Goal: Information Seeking & Learning: Learn about a topic

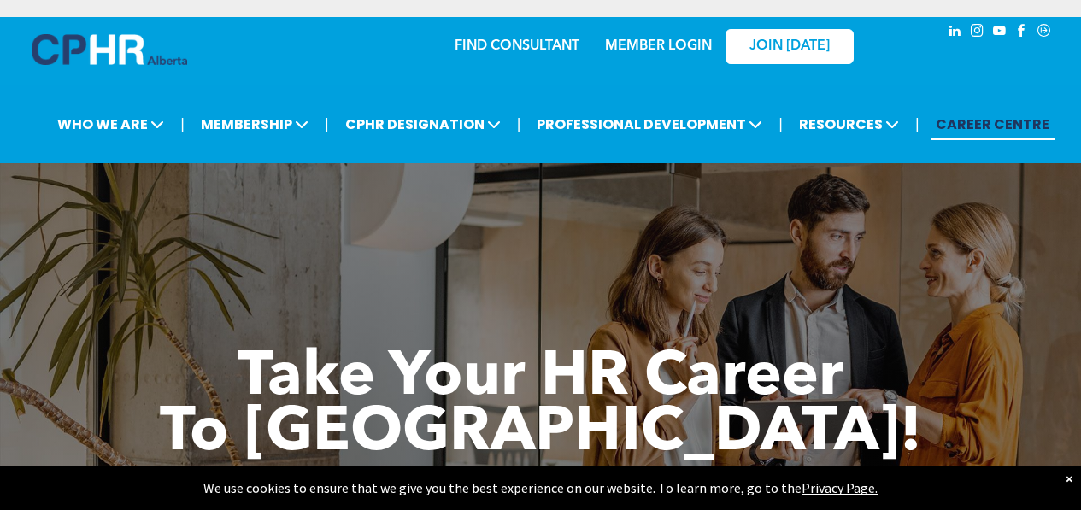
click at [385, 66] on div "FIND CONSULTANT MEMBER LOGIN JOIN [DATE]" at bounding box center [627, 45] width 498 height 56
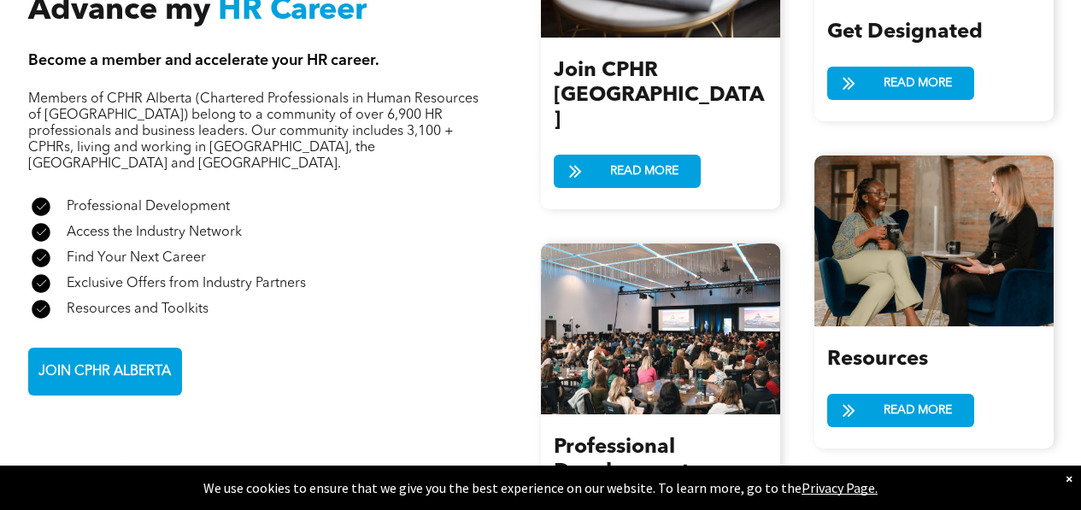
scroll to position [1951, 0]
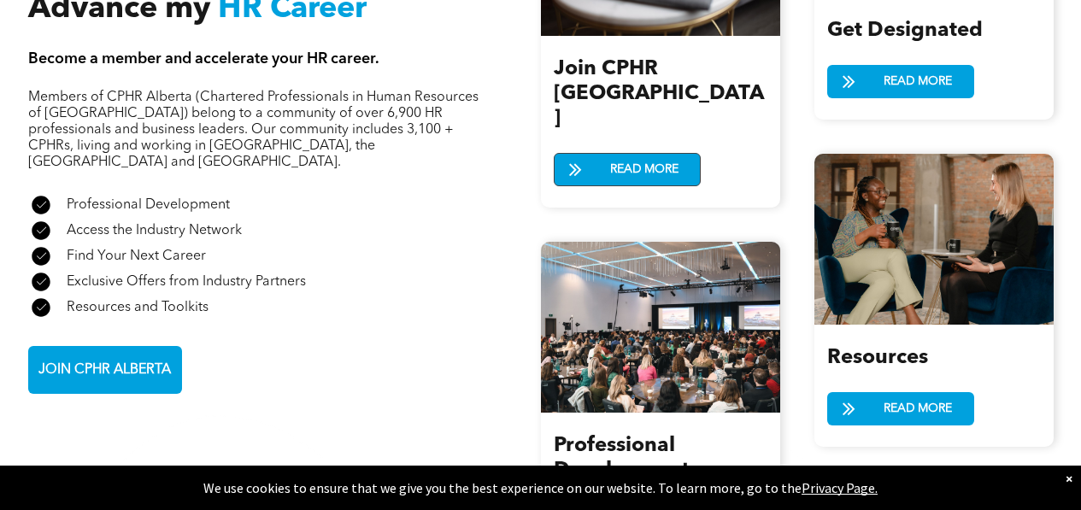
click at [635, 154] on span "READ MORE" at bounding box center [644, 170] width 80 height 32
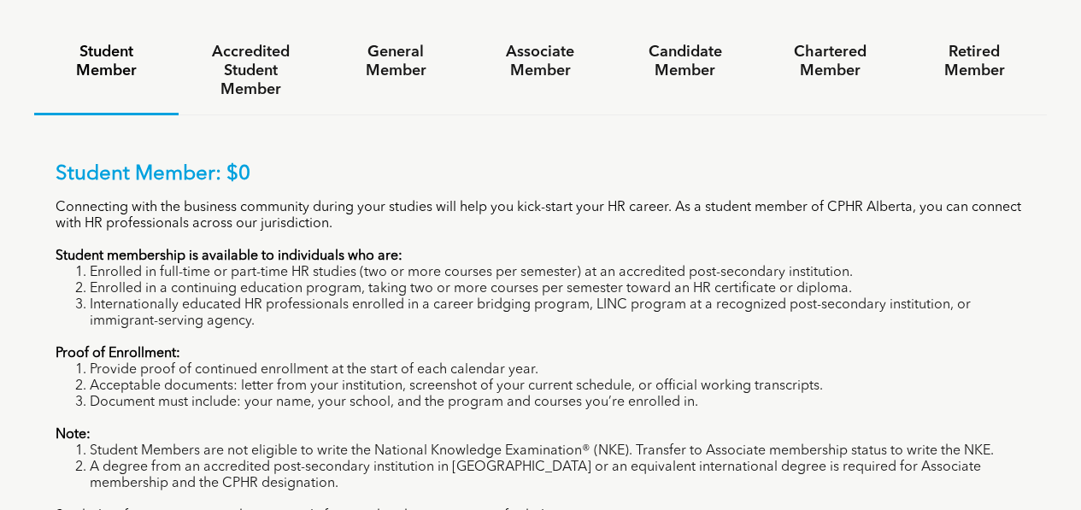
scroll to position [1087, 0]
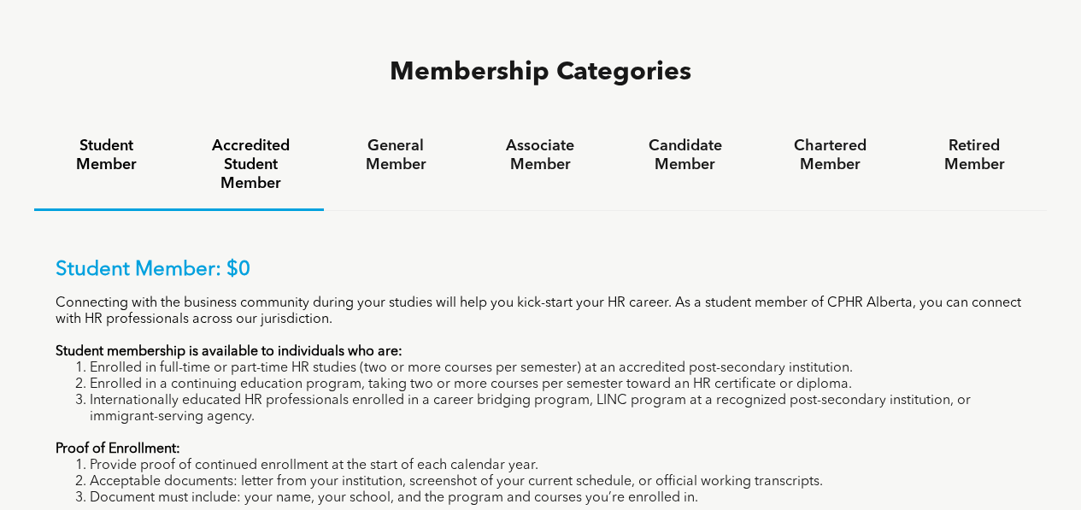
click at [258, 137] on h4 "Accredited Student Member" at bounding box center [251, 165] width 114 height 56
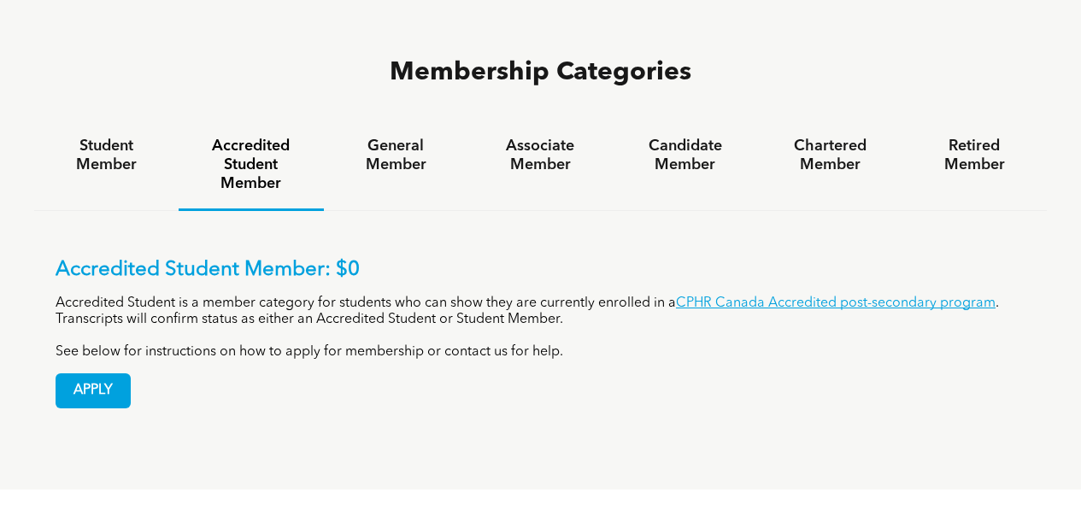
click at [258, 137] on h4 "Accredited Student Member" at bounding box center [251, 165] width 114 height 56
click at [425, 137] on h4 "General Member" at bounding box center [396, 156] width 114 height 38
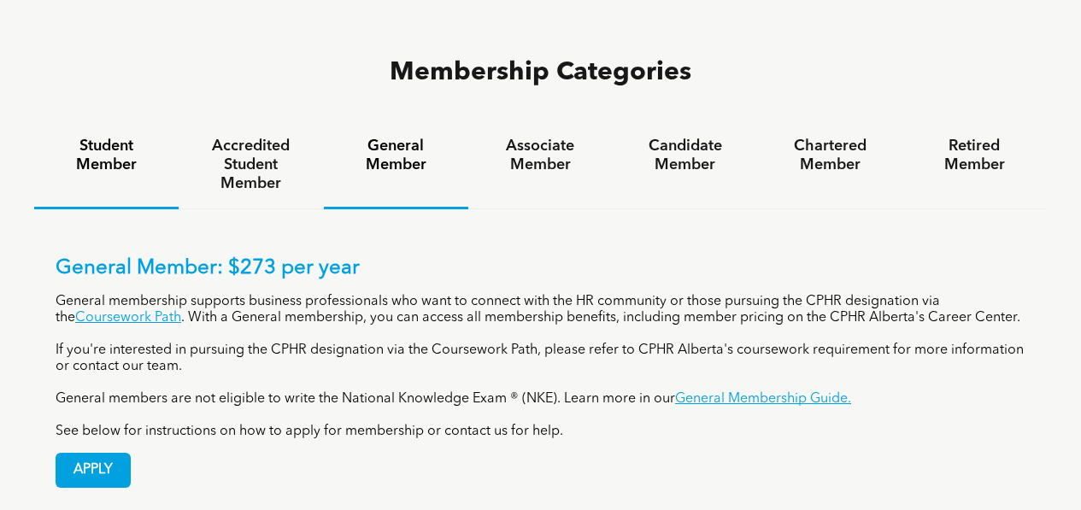
click at [102, 121] on div "Student Member" at bounding box center [106, 165] width 144 height 88
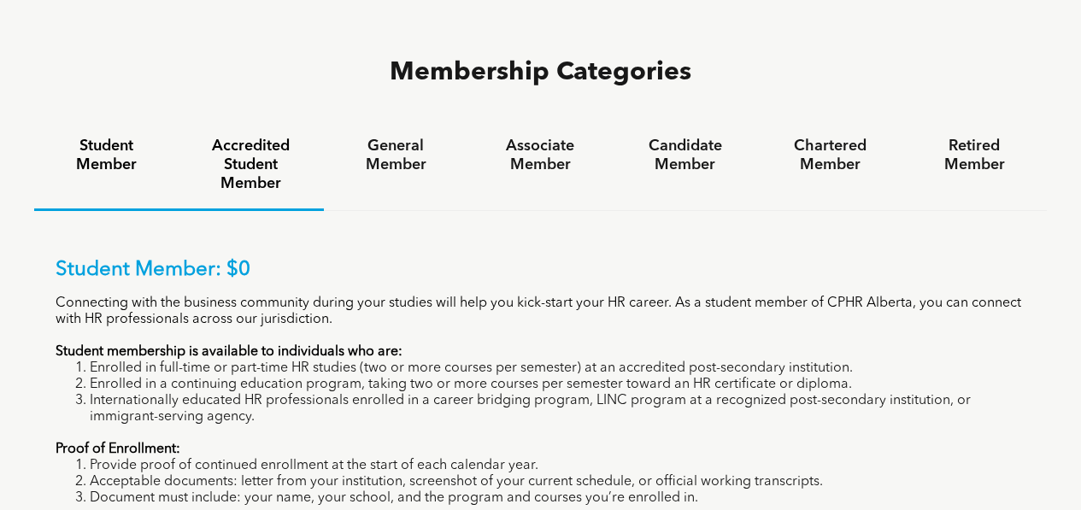
click at [280, 121] on div "Accredited Student Member" at bounding box center [251, 166] width 144 height 90
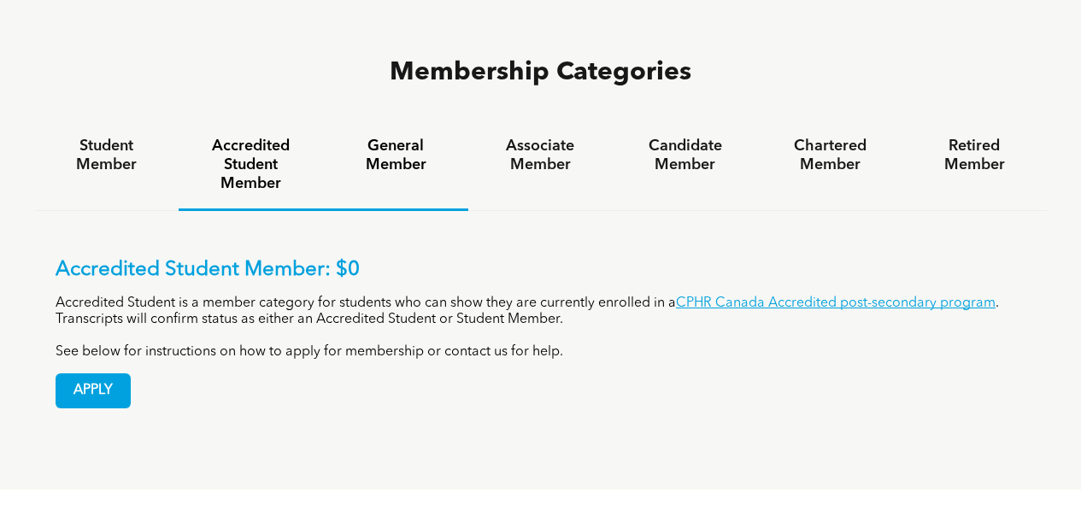
click at [422, 121] on div "General Member" at bounding box center [396, 166] width 144 height 90
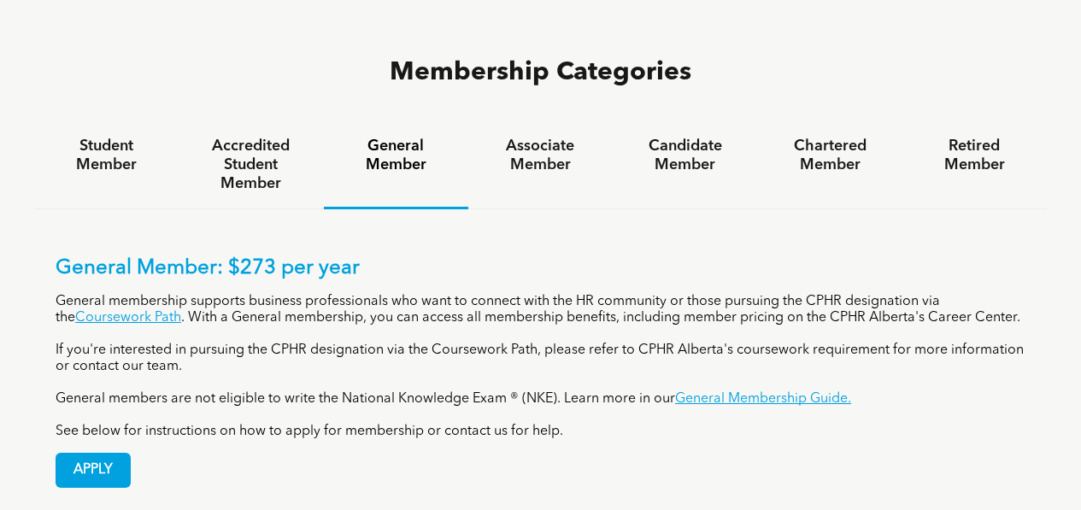
click at [347, 137] on h4 "General Member" at bounding box center [396, 156] width 114 height 38
click at [126, 311] on link "Coursework Path" at bounding box center [128, 318] width 106 height 14
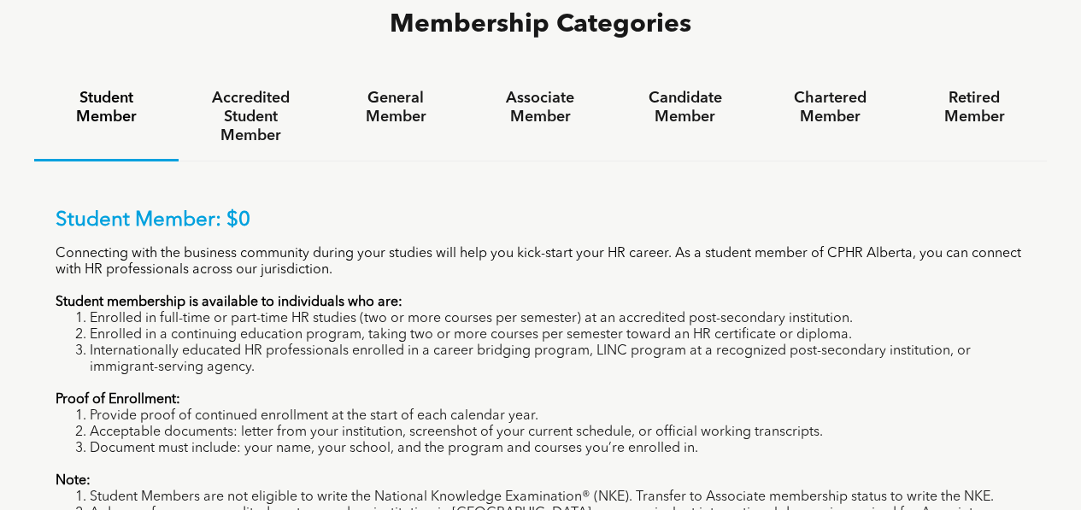
scroll to position [1133, 0]
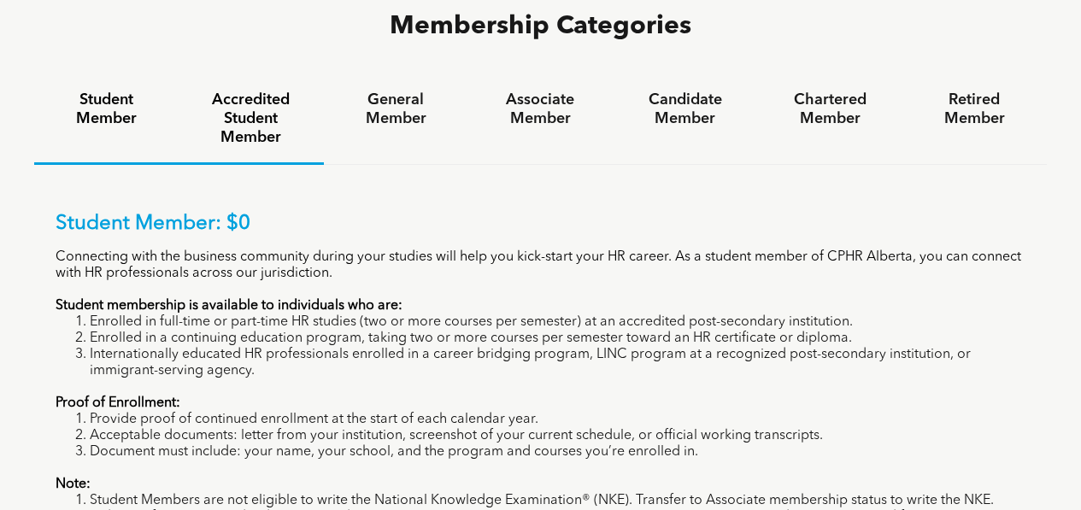
click at [259, 91] on h4 "Accredited Student Member" at bounding box center [251, 119] width 114 height 56
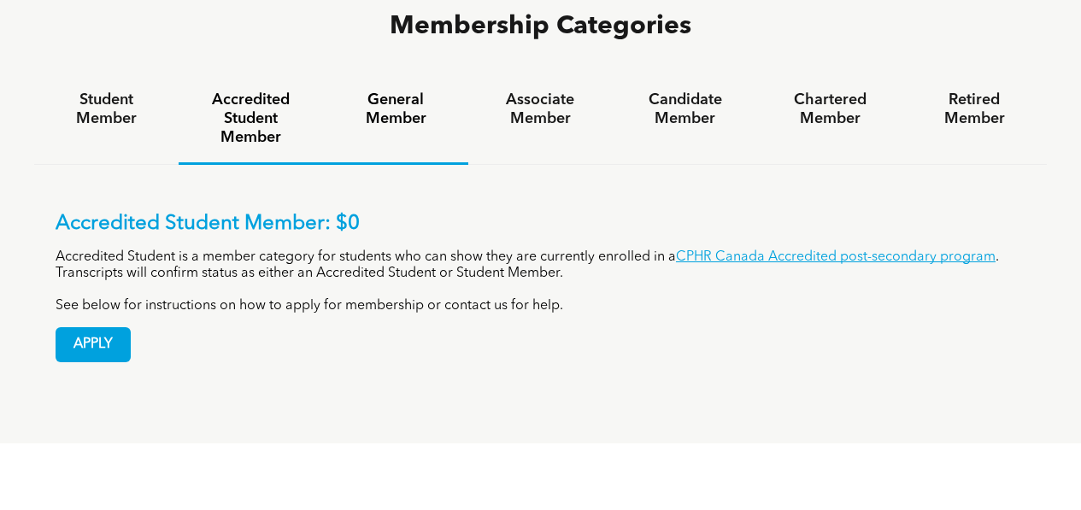
click at [394, 91] on h4 "General Member" at bounding box center [396, 110] width 114 height 38
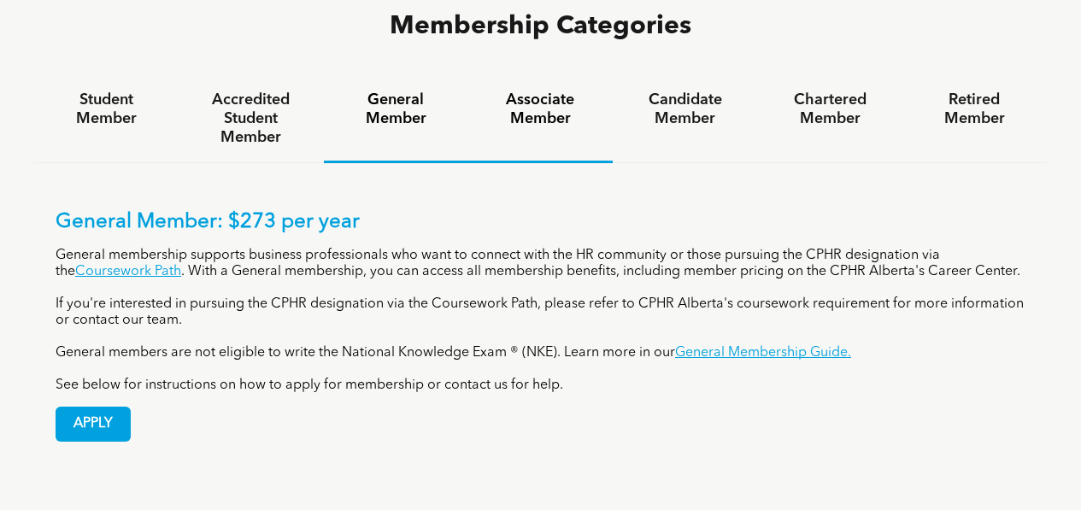
click at [568, 91] on h4 "Associate Member" at bounding box center [541, 110] width 114 height 38
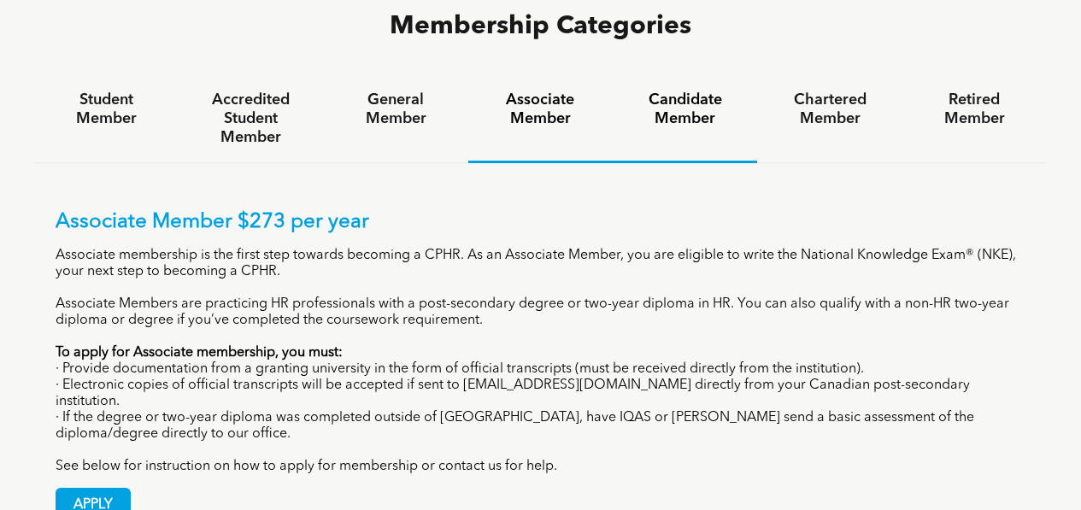
click at [709, 75] on div "Candidate Member" at bounding box center [685, 119] width 144 height 88
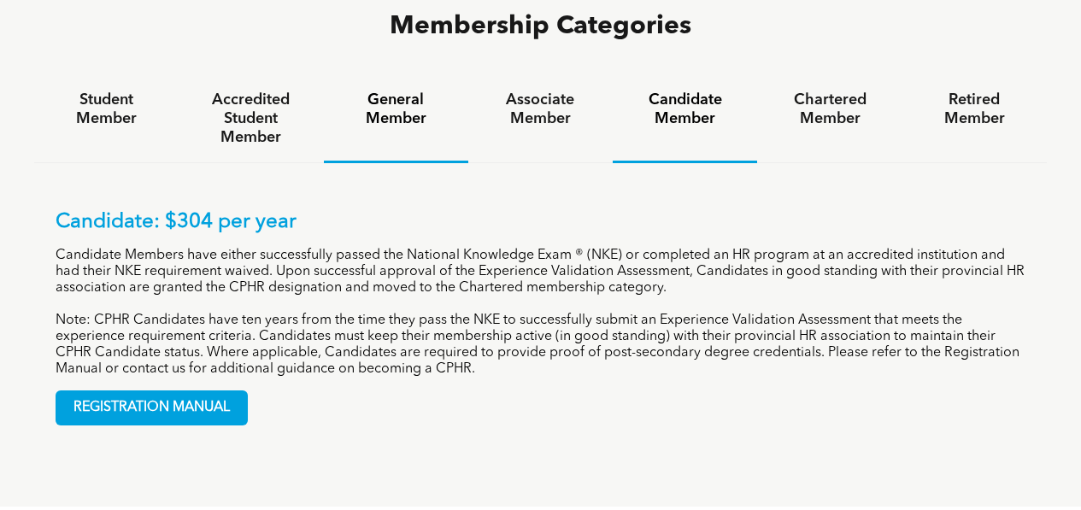
click at [400, 75] on div "General Member" at bounding box center [396, 119] width 144 height 88
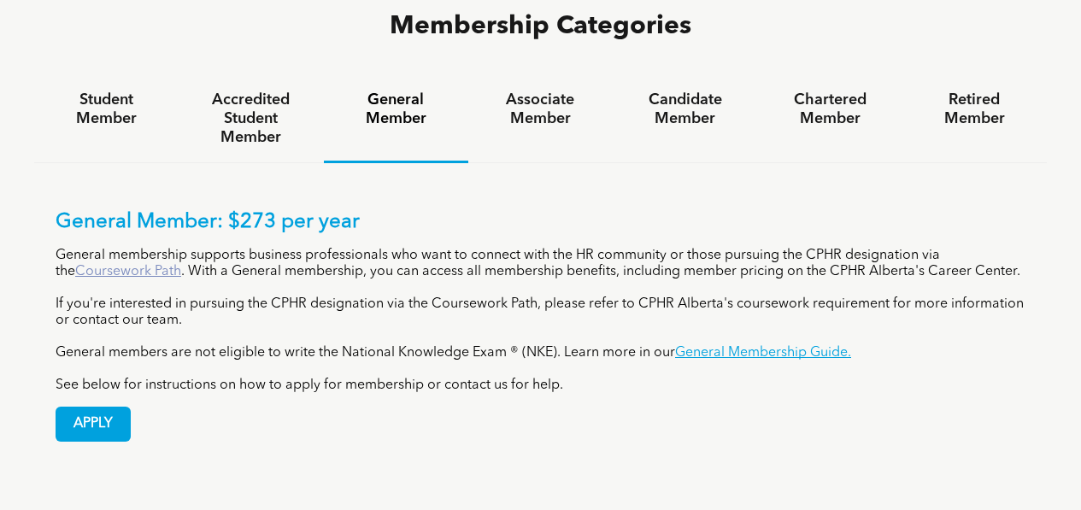
click at [148, 265] on link "Coursework Path" at bounding box center [128, 272] width 106 height 14
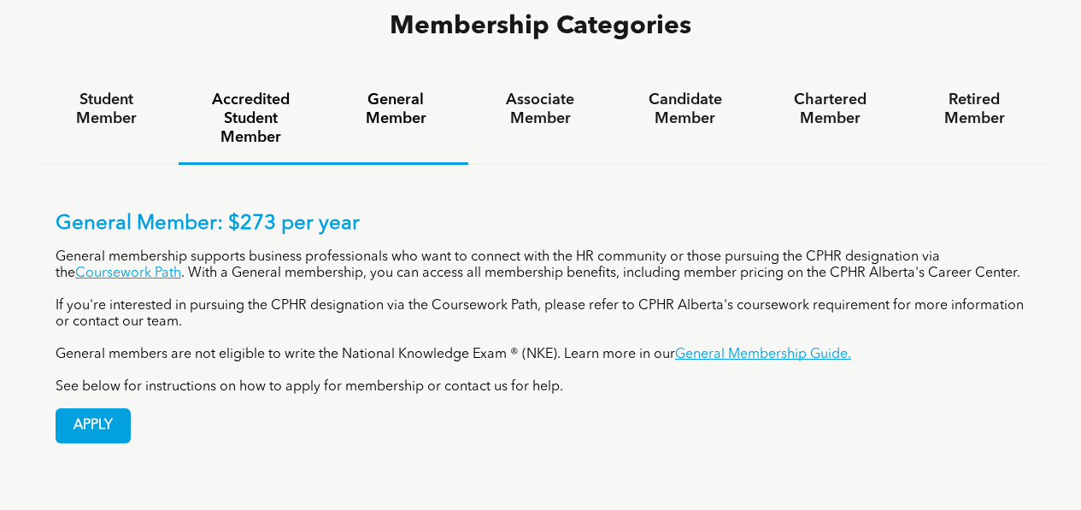
click at [242, 91] on h4 "Accredited Student Member" at bounding box center [251, 119] width 114 height 56
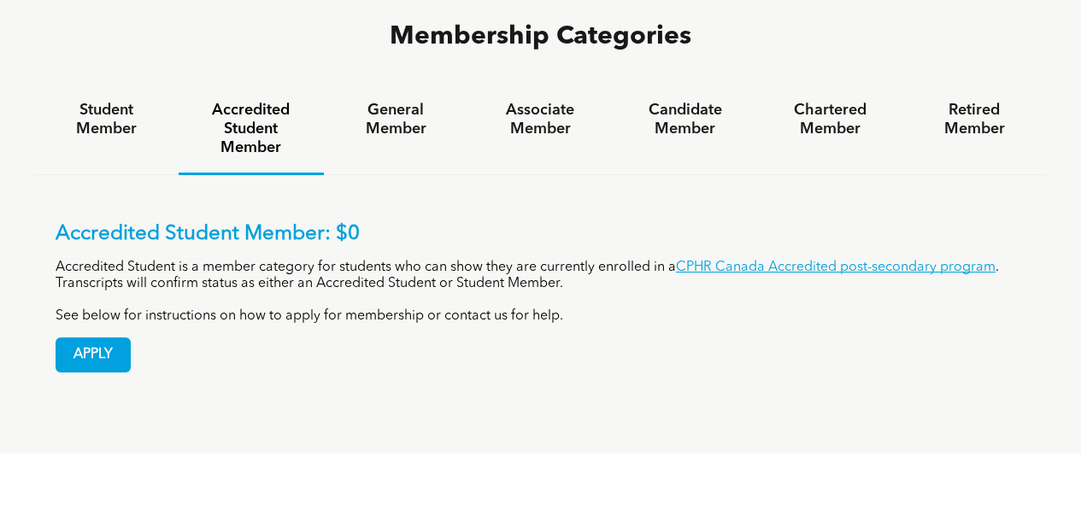
scroll to position [1112, 0]
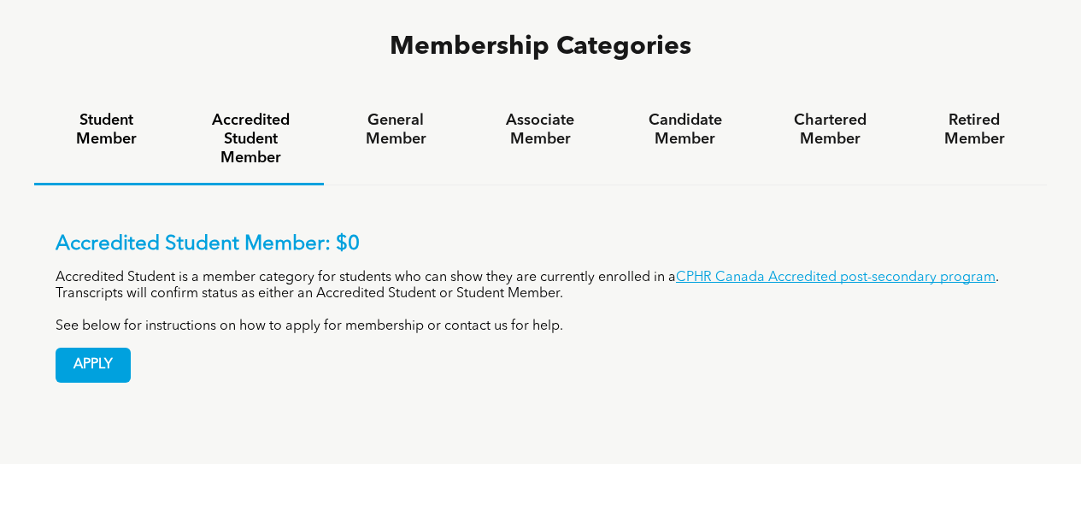
click at [89, 111] on h4 "Student Member" at bounding box center [107, 130] width 114 height 38
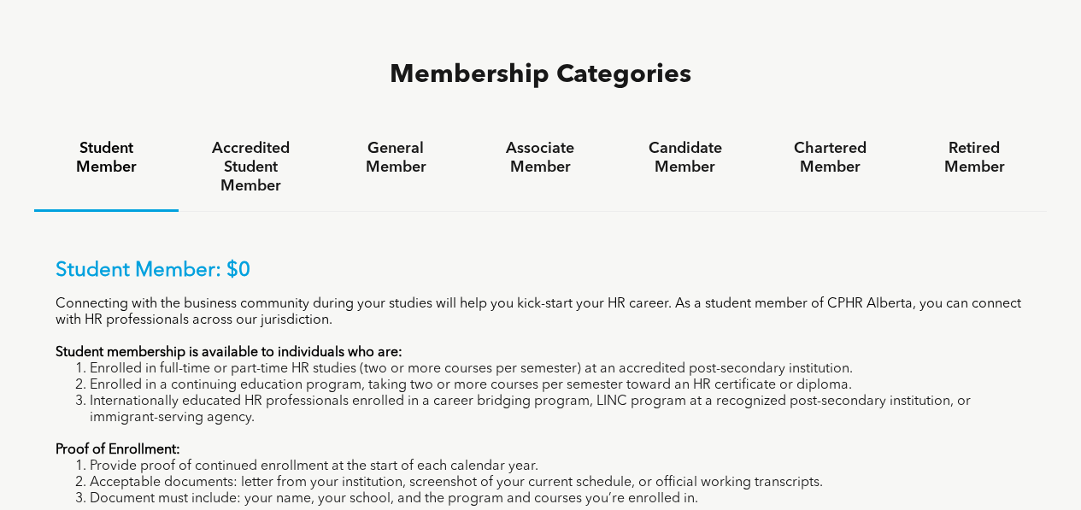
scroll to position [1014, 0]
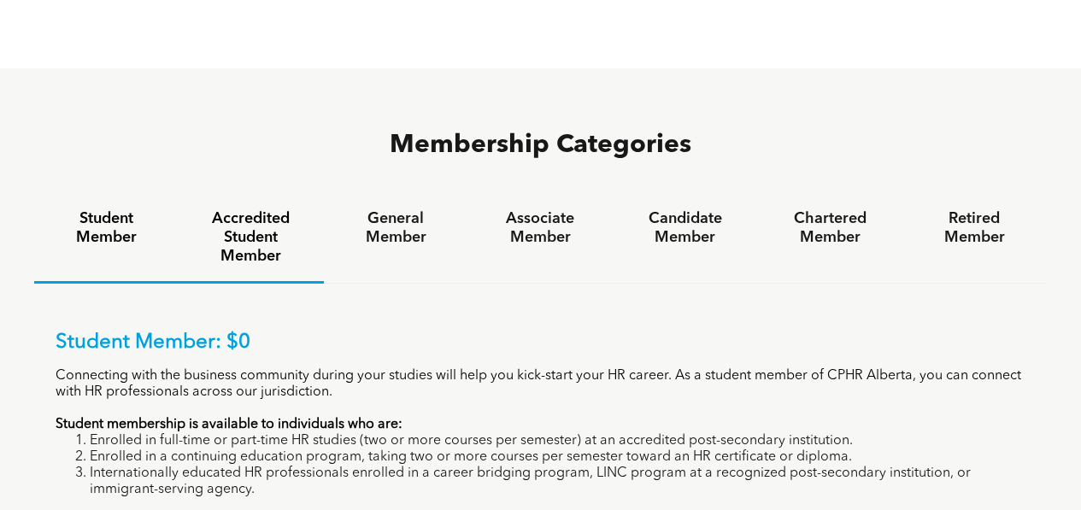
click at [258, 209] on h4 "Accredited Student Member" at bounding box center [251, 237] width 114 height 56
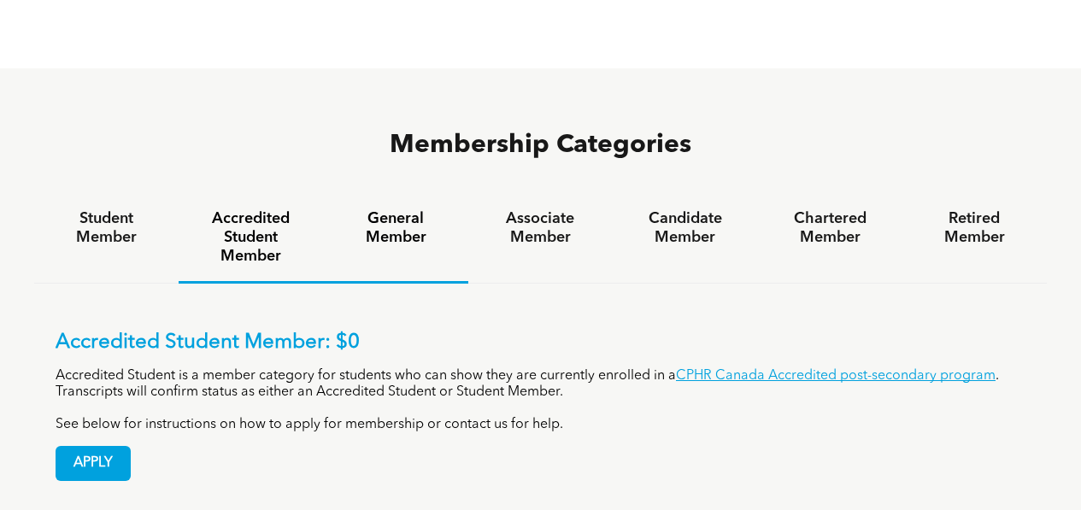
click at [412, 209] on h4 "General Member" at bounding box center [396, 228] width 114 height 38
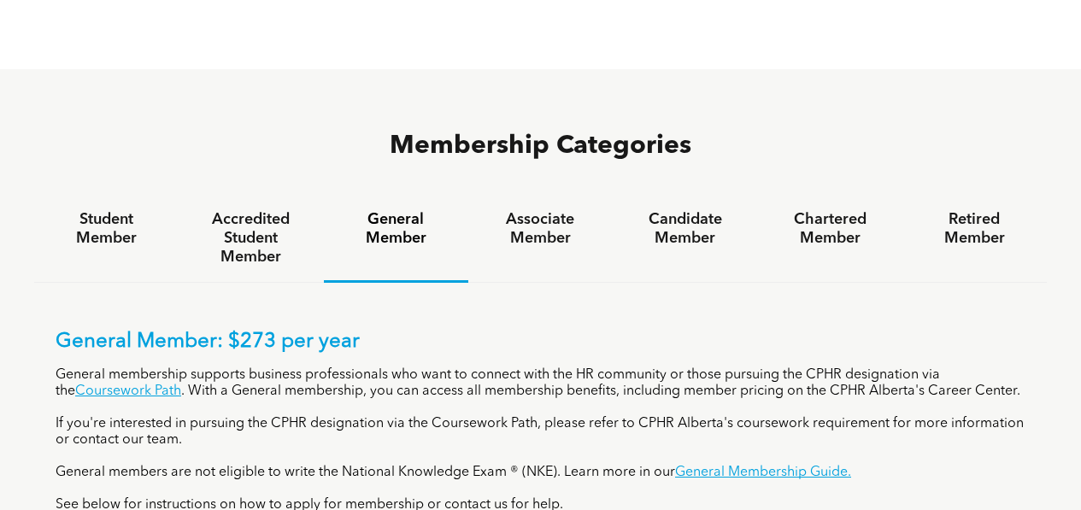
scroll to position [966, 0]
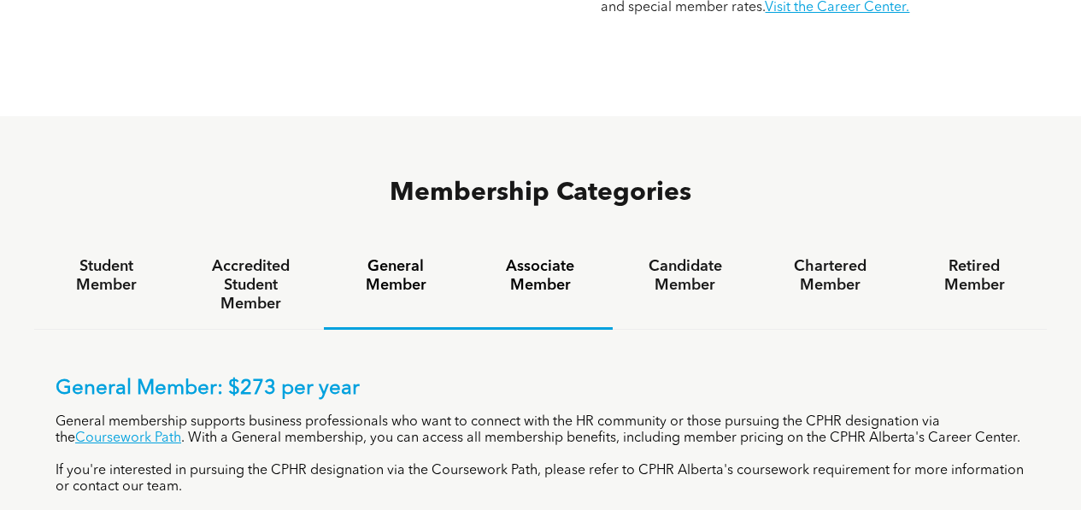
click at [541, 257] on h4 "Associate Member" at bounding box center [541, 276] width 114 height 38
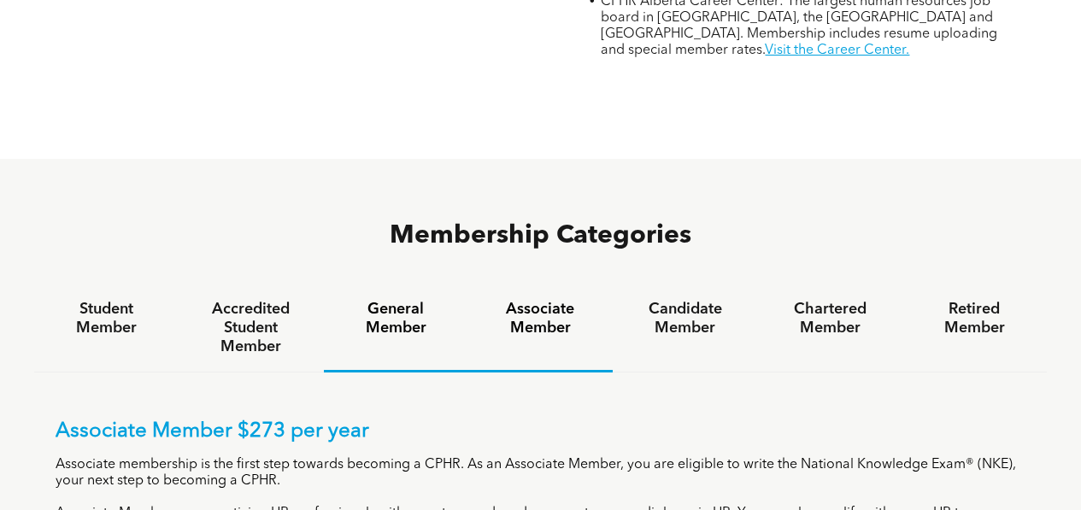
scroll to position [862, 0]
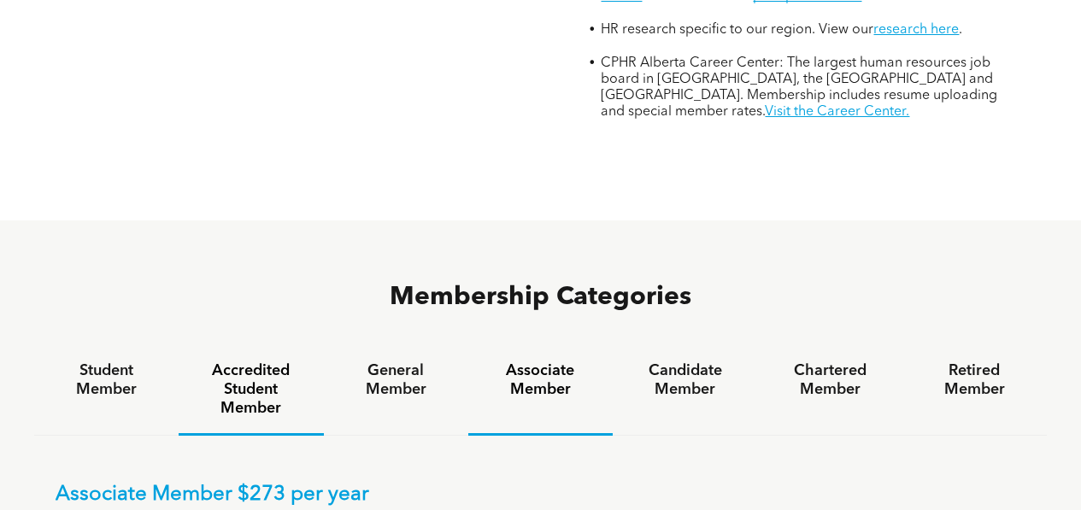
click at [270, 362] on h4 "Accredited Student Member" at bounding box center [251, 390] width 114 height 56
